Goal: Task Accomplishment & Management: Complete application form

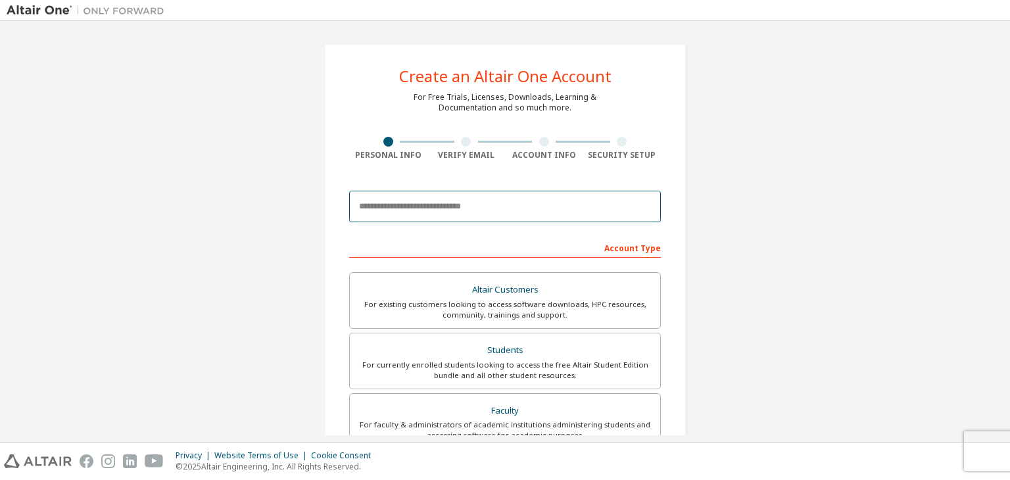
click at [486, 214] on input "email" at bounding box center [505, 207] width 312 height 32
click at [505, 208] on input "email" at bounding box center [505, 207] width 312 height 32
type input "**********"
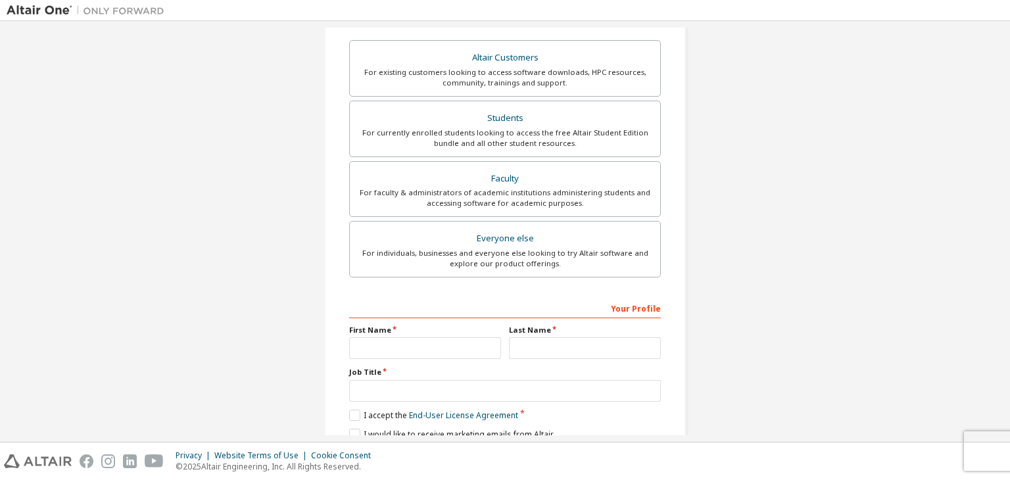
scroll to position [327, 0]
